Goal: Task Accomplishment & Management: Manage account settings

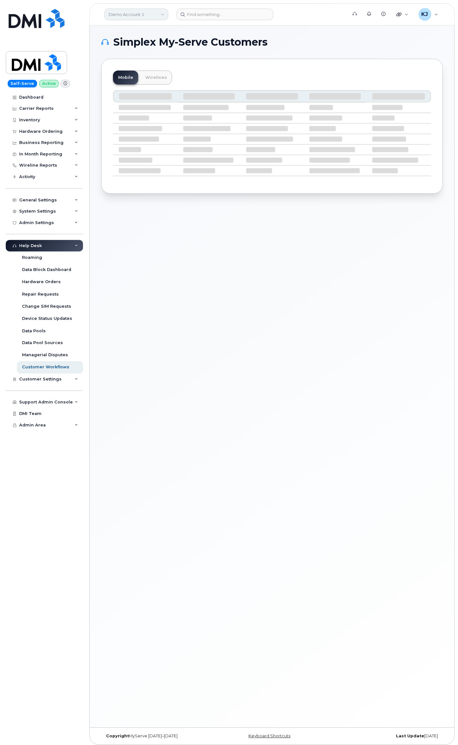
click at [119, 16] on link "Demo Account 1" at bounding box center [136, 14] width 64 height 11
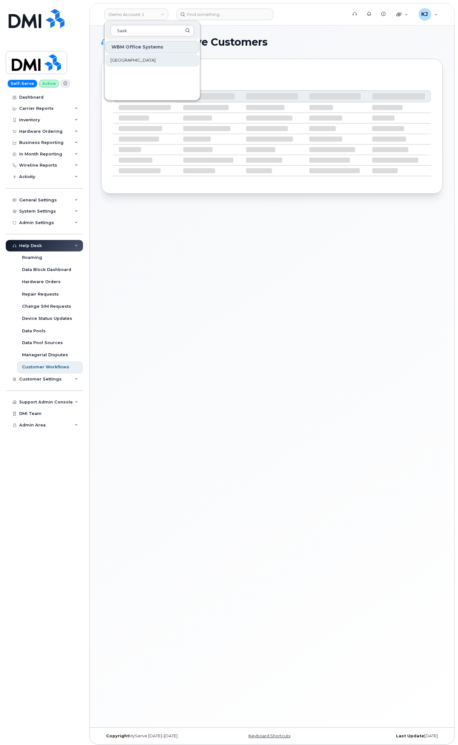
type input "Sask"
click at [123, 59] on span "[GEOGRAPHIC_DATA]" at bounding box center [132, 60] width 45 height 6
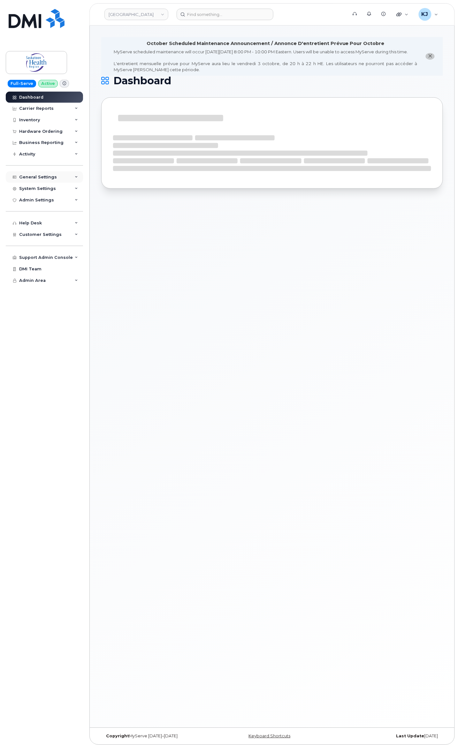
click at [57, 175] on div "General Settings" at bounding box center [44, 176] width 77 height 11
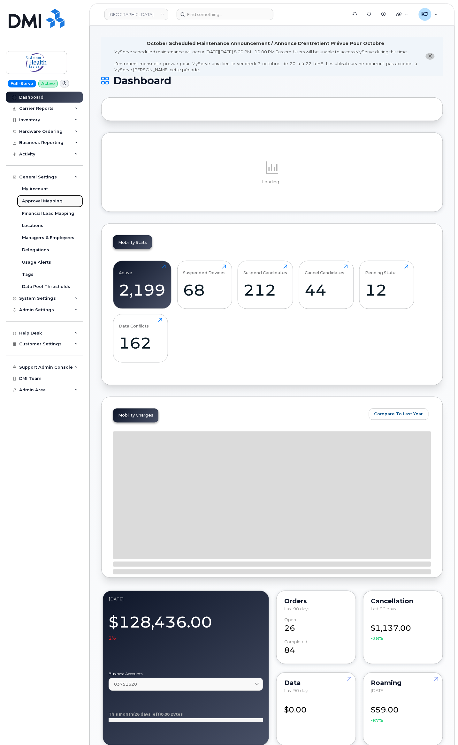
click at [54, 204] on div "Approval Mapping" at bounding box center [42, 201] width 41 height 6
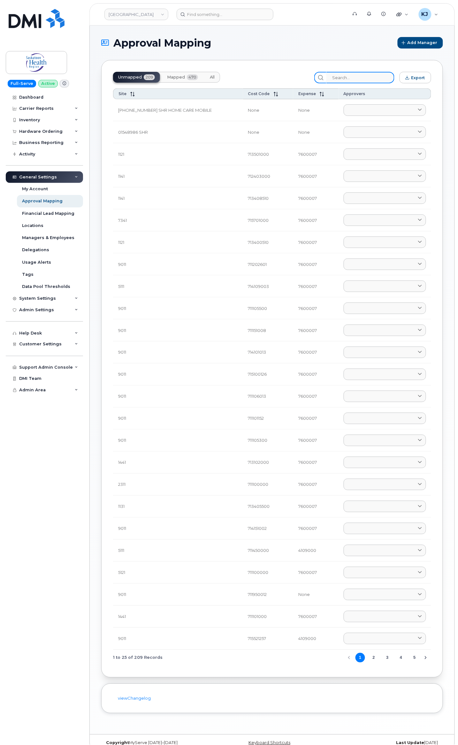
click at [358, 82] on input "search" at bounding box center [360, 77] width 68 height 11
click at [341, 79] on input "search" at bounding box center [360, 77] width 68 height 11
paste input "[PHONE_NUMBER]"
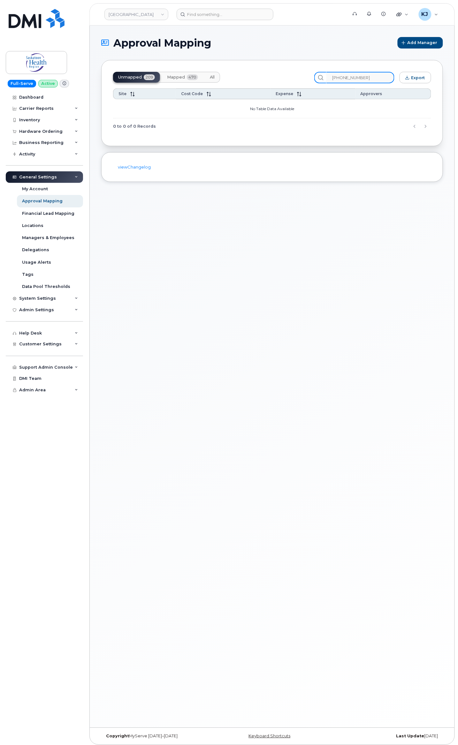
drag, startPoint x: 356, startPoint y: 77, endPoint x: 294, endPoint y: 77, distance: 62.6
click at [294, 77] on div "Unmapped 209 Mapped 470 All [PHONE_NUMBER] Export" at bounding box center [272, 77] width 318 height 11
click at [186, 82] on button "Mapped 470" at bounding box center [182, 77] width 41 height 11
click at [339, 77] on input "71182000005" at bounding box center [360, 77] width 68 height 11
drag, startPoint x: 376, startPoint y: 76, endPoint x: 94, endPoint y: 40, distance: 285.0
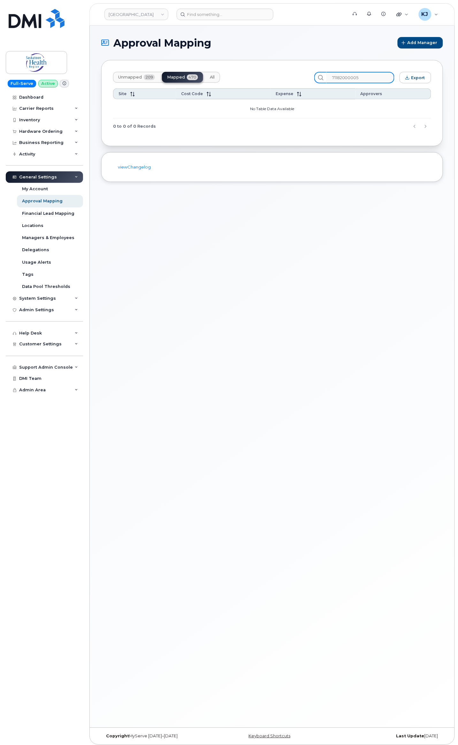
click at [98, 42] on div "Approval Mapping Add Manager Unmapped 209 Mapped 470 All 71182000005 Export Sit…" at bounding box center [272, 377] width 365 height 703
paste input "[PHONE_NUMBER]"
drag, startPoint x: 390, startPoint y: 77, endPoint x: 172, endPoint y: 72, distance: 217.2
click at [172, 72] on div "Unmapped 209 Mapped 470 All FGV101-1103-71182000005 Export" at bounding box center [272, 77] width 318 height 11
paste input "search"
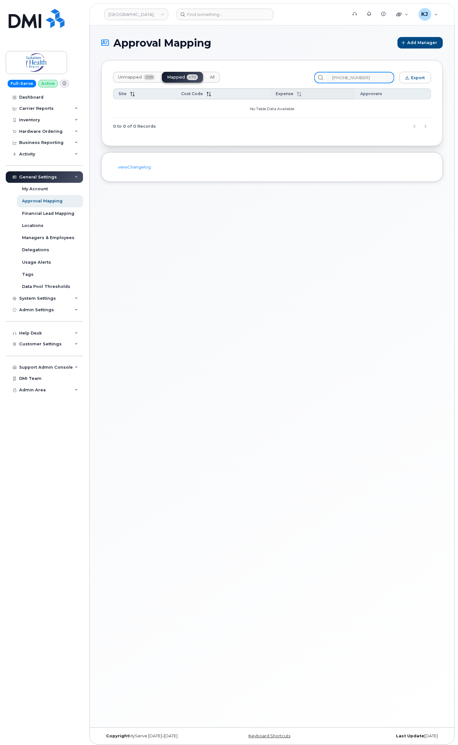
type input "[PHONE_NUMBER]"
drag, startPoint x: 385, startPoint y: 77, endPoint x: 249, endPoint y: 71, distance: 135.9
click at [249, 71] on div "Unmapped 209 Mapped 470 All [PHONE_NUMBER] Export Site Cost Code Expense Approv…" at bounding box center [272, 103] width 342 height 86
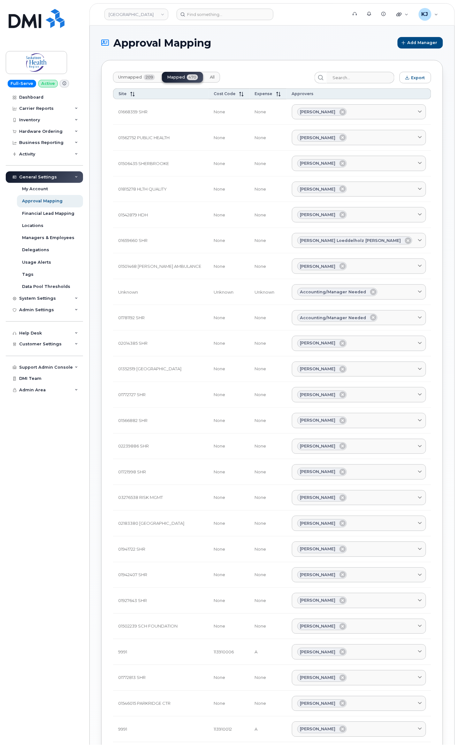
click at [140, 78] on span "Unmapped" at bounding box center [130, 77] width 24 height 5
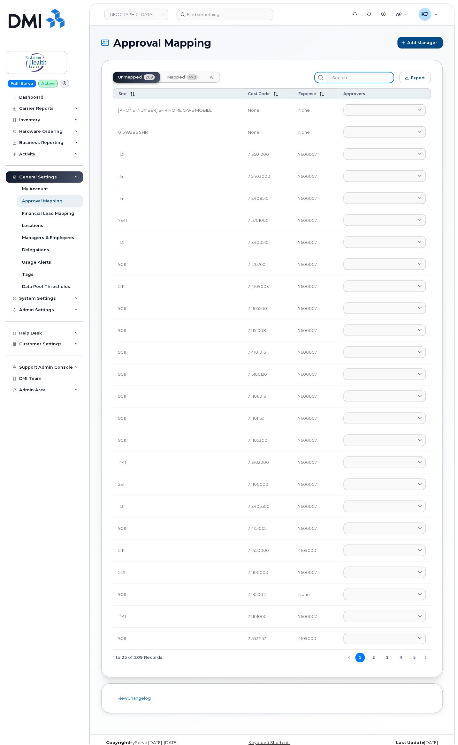
click at [357, 79] on input "search" at bounding box center [360, 77] width 68 height 11
paste input "1103"
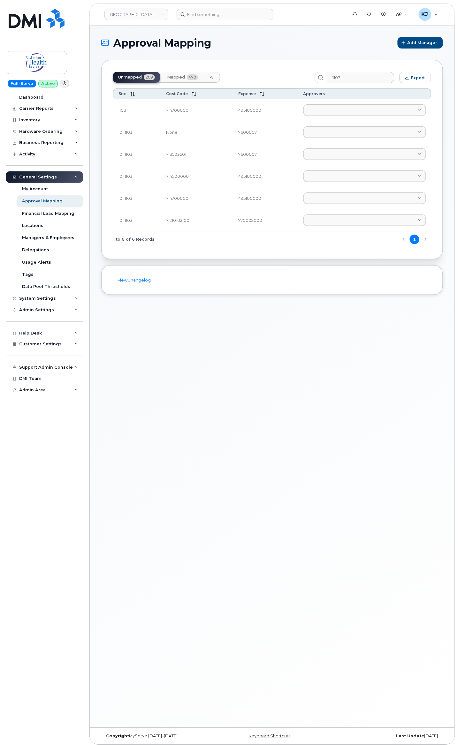
click at [182, 80] on button "Mapped 470" at bounding box center [182, 77] width 41 height 11
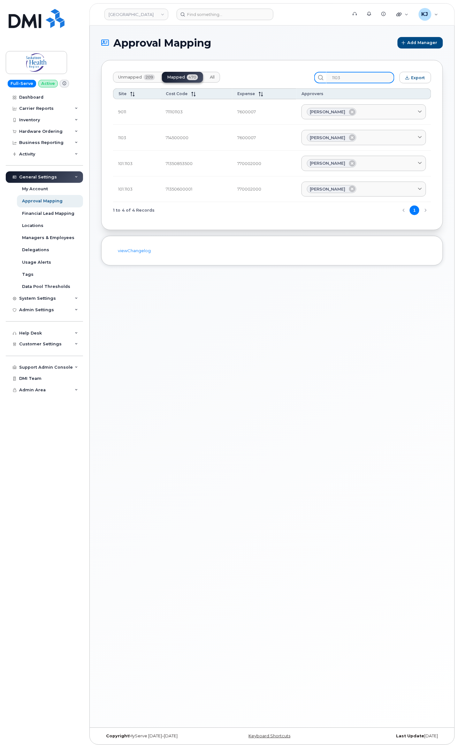
drag, startPoint x: 358, startPoint y: 73, endPoint x: 307, endPoint y: 76, distance: 51.5
click at [307, 76] on div "Unmapped 209 Mapped 470 All 1103 Export" at bounding box center [272, 77] width 318 height 11
paste input "71182000005"
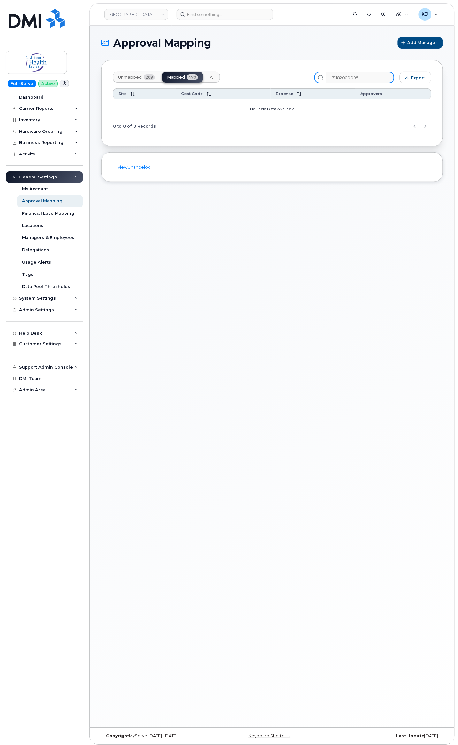
type input "71182000005"
click at [137, 80] on button "Unmapped 209" at bounding box center [136, 77] width 47 height 11
click at [209, 75] on button "All" at bounding box center [212, 77] width 15 height 11
click at [185, 76] on span "Mapped" at bounding box center [176, 77] width 18 height 5
drag, startPoint x: 373, startPoint y: 77, endPoint x: 317, endPoint y: 73, distance: 56.0
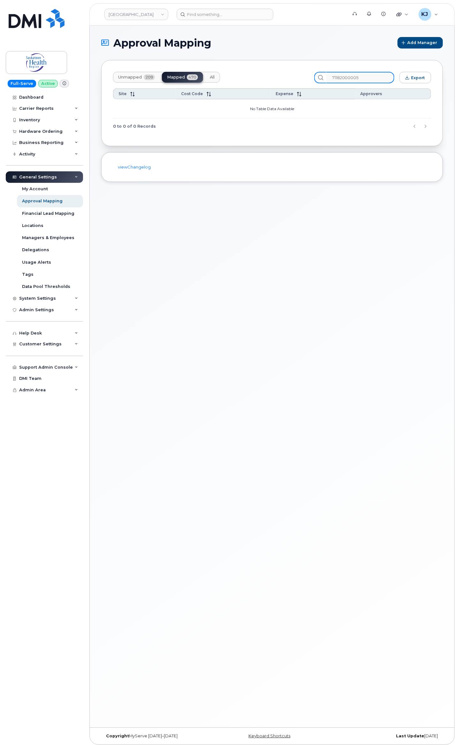
click at [317, 73] on div "Unmapped 209 Mapped 470 All 71182000005 Export" at bounding box center [272, 77] width 318 height 11
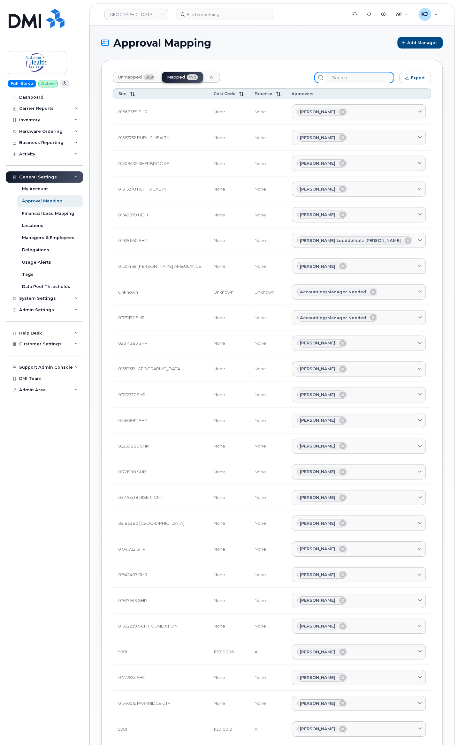
click at [342, 75] on input "search" at bounding box center [360, 77] width 68 height 11
paste input "71182000400"
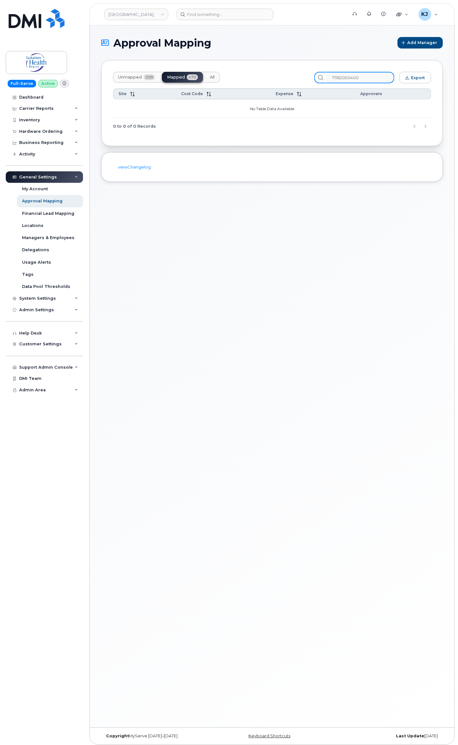
type input "71182000400"
click at [132, 73] on button "Unmapped 209" at bounding box center [136, 77] width 47 height 11
drag, startPoint x: 272, startPoint y: 74, endPoint x: 263, endPoint y: 71, distance: 10.3
click at [260, 73] on div "Unmapped 209 Mapped 470 All 71182000400 Export" at bounding box center [272, 77] width 318 height 11
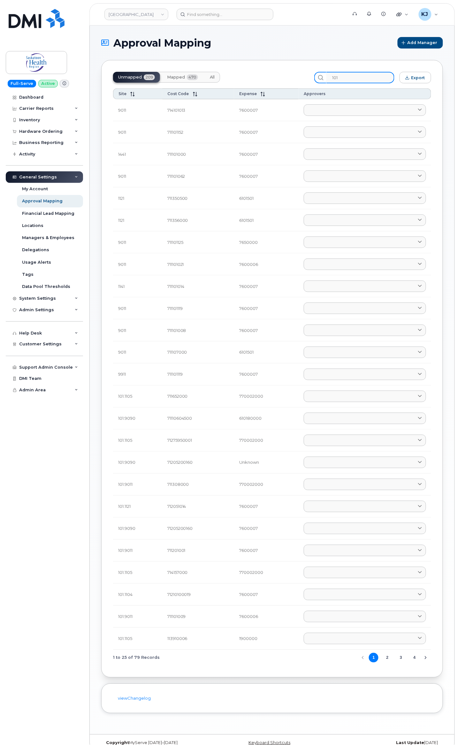
type input "101"
click at [179, 69] on div "Unmapped 209 Mapped 470 All 101 Export Site Cost Code Expense Approvers 9011 71…" at bounding box center [272, 369] width 342 height 618
click at [176, 77] on span "Mapped" at bounding box center [176, 77] width 18 height 5
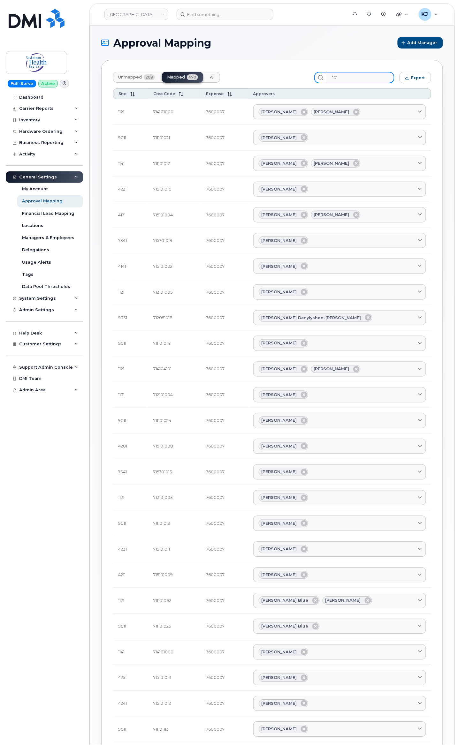
drag, startPoint x: 357, startPoint y: 77, endPoint x: 289, endPoint y: 70, distance: 67.7
click at [280, 72] on div "Unmapped 209 Mapped 470 All 101 Export Site Cost Code Expense Approvers 1121 71…" at bounding box center [272, 415] width 342 height 711
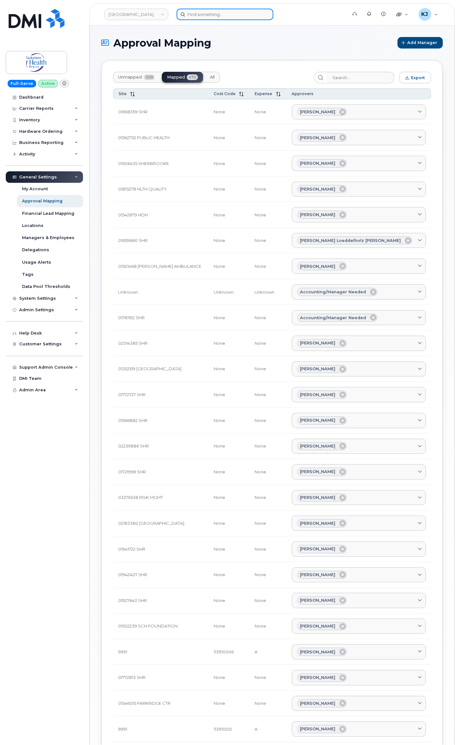
click at [203, 18] on input at bounding box center [225, 14] width 97 height 11
paste input "[PHONE_NUMBER]"
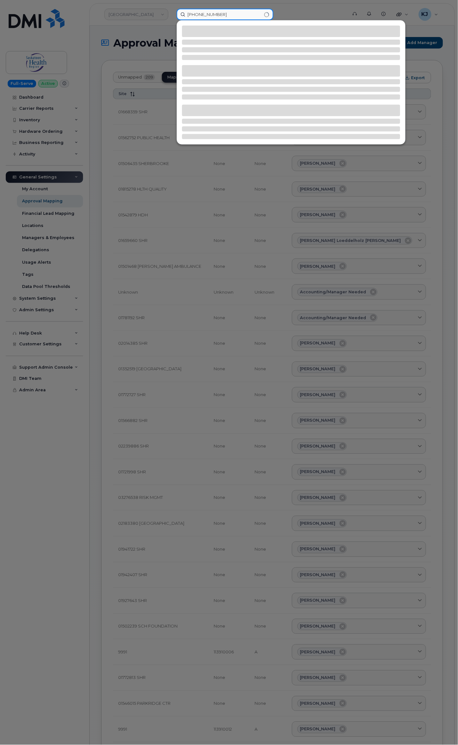
type input "[PHONE_NUMBER]"
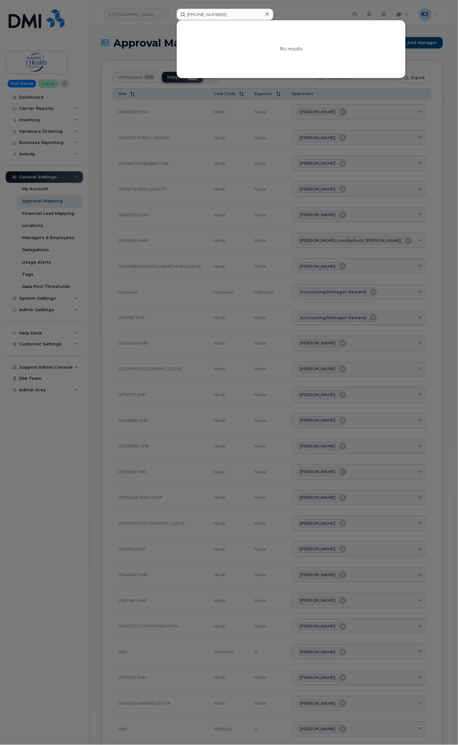
click at [25, 484] on div at bounding box center [229, 372] width 458 height 745
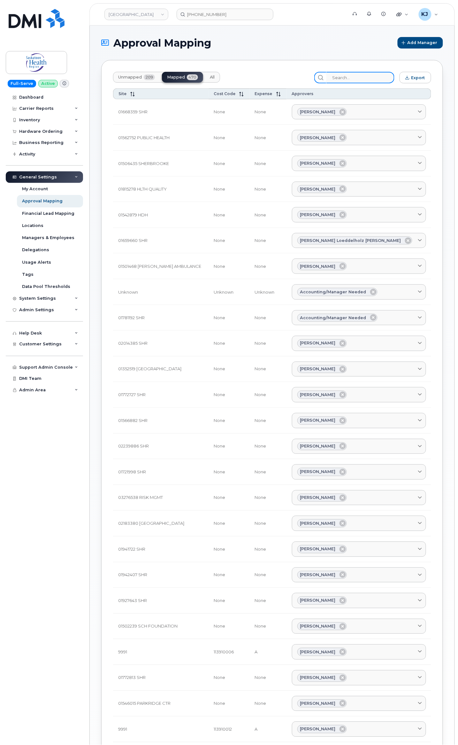
drag, startPoint x: 341, startPoint y: 77, endPoint x: 373, endPoint y: 80, distance: 32.4
click at [341, 77] on input "search" at bounding box center [360, 77] width 68 height 11
paste input "[PHONE_NUMBER]"
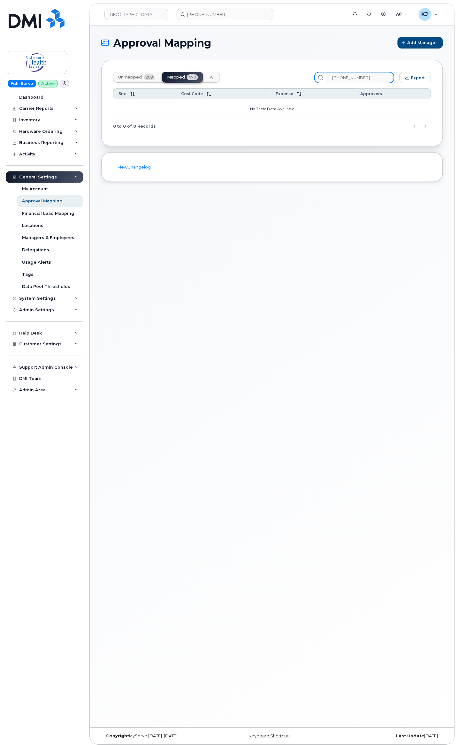
drag, startPoint x: 346, startPoint y: 77, endPoint x: 255, endPoint y: 79, distance: 91.7
click at [255, 79] on div "Unmapped 209 Mapped 470 All [PHONE_NUMBER] Export" at bounding box center [272, 77] width 318 height 11
click at [342, 77] on input "-1103-71182000005" at bounding box center [360, 77] width 68 height 11
drag, startPoint x: 349, startPoint y: 77, endPoint x: 238, endPoint y: 75, distance: 111.2
click at [238, 75] on div "Unmapped 209 Mapped 470 All 1103-71182000005 Export" at bounding box center [272, 77] width 318 height 11
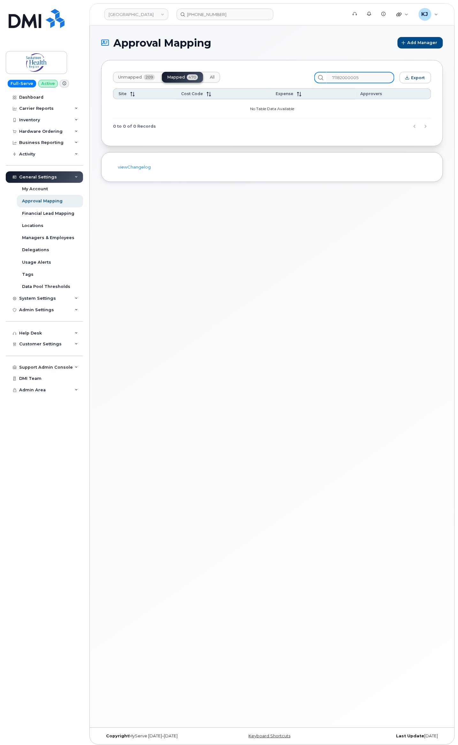
click at [375, 77] on input "71182000005" at bounding box center [360, 77] width 68 height 11
click at [342, 78] on input "71182000005" at bounding box center [360, 77] width 68 height 11
type input "71182000005"
drag, startPoint x: 372, startPoint y: 73, endPoint x: 256, endPoint y: 83, distance: 116.7
click at [256, 83] on div "Unmapped 209 Mapped 470 All 71182000005 Export" at bounding box center [272, 77] width 318 height 11
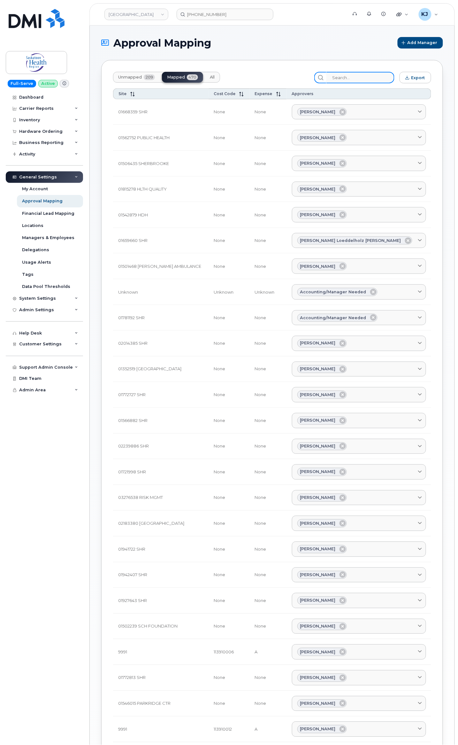
click at [358, 79] on input "search" at bounding box center [360, 77] width 68 height 11
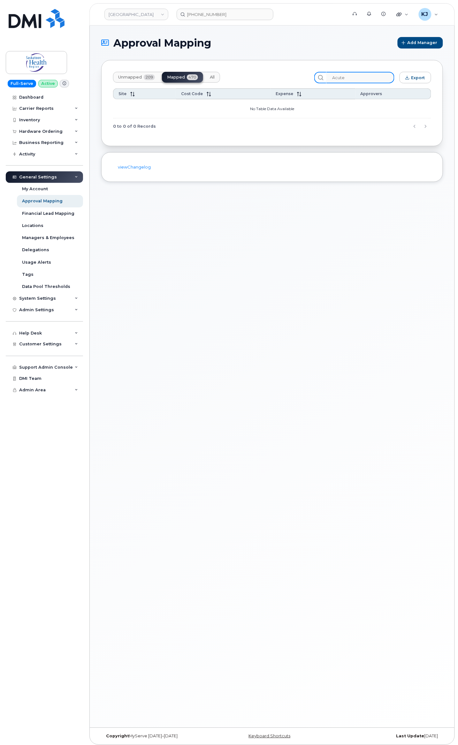
type input "Acute"
click at [125, 79] on span "Unmapped" at bounding box center [130, 77] width 24 height 5
click at [181, 76] on span "Mapped" at bounding box center [176, 77] width 18 height 5
drag, startPoint x: 361, startPoint y: 80, endPoint x: 282, endPoint y: 68, distance: 79.1
click at [283, 70] on div "Unmapped 209 Mapped 470 All Acute Export Site Cost Code Expense Approvers No Ta…" at bounding box center [272, 103] width 342 height 86
